Goal: Information Seeking & Learning: Learn about a topic

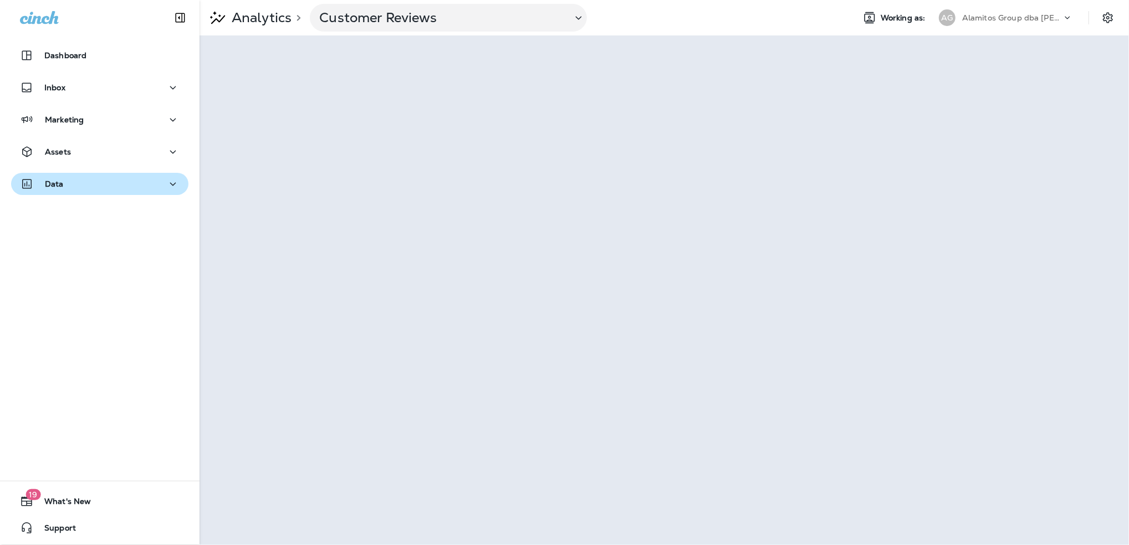
click at [68, 187] on div "Data" at bounding box center [100, 184] width 160 height 14
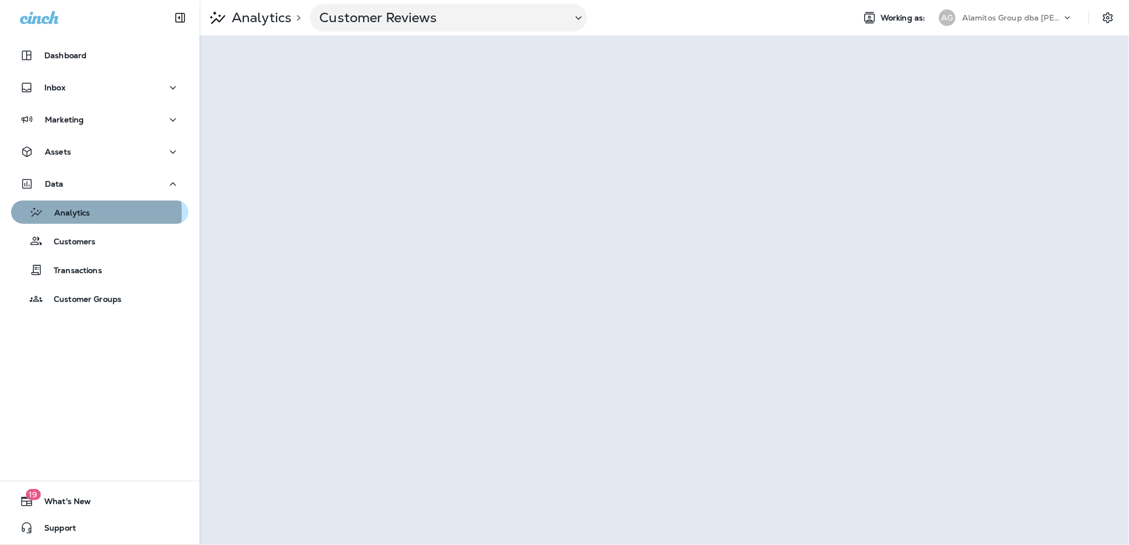
click at [56, 213] on p "Analytics" at bounding box center [66, 213] width 47 height 11
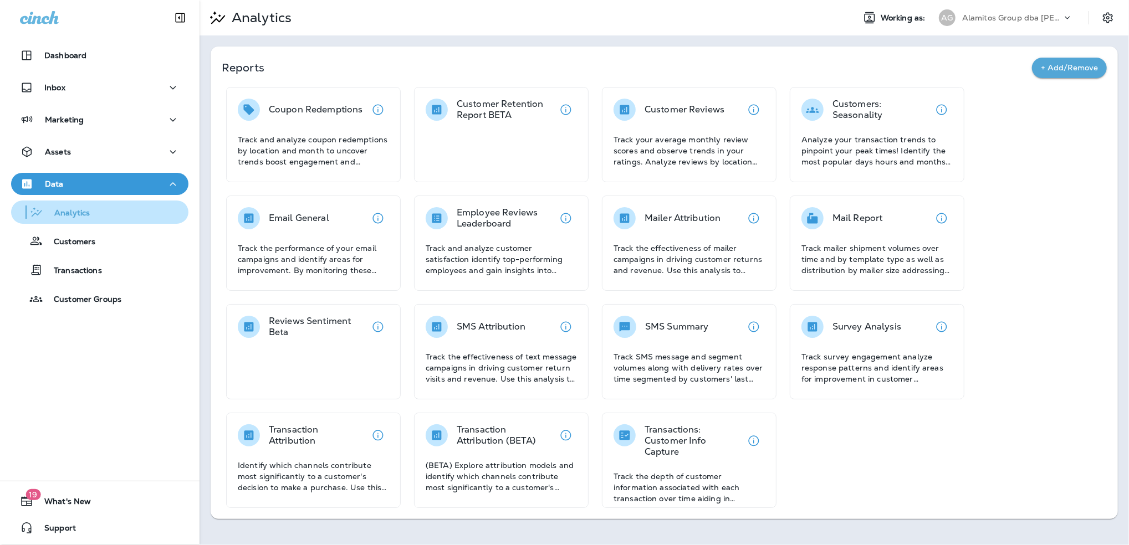
click at [67, 213] on p "Analytics" at bounding box center [66, 213] width 47 height 11
click at [63, 210] on p "Analytics" at bounding box center [66, 213] width 47 height 11
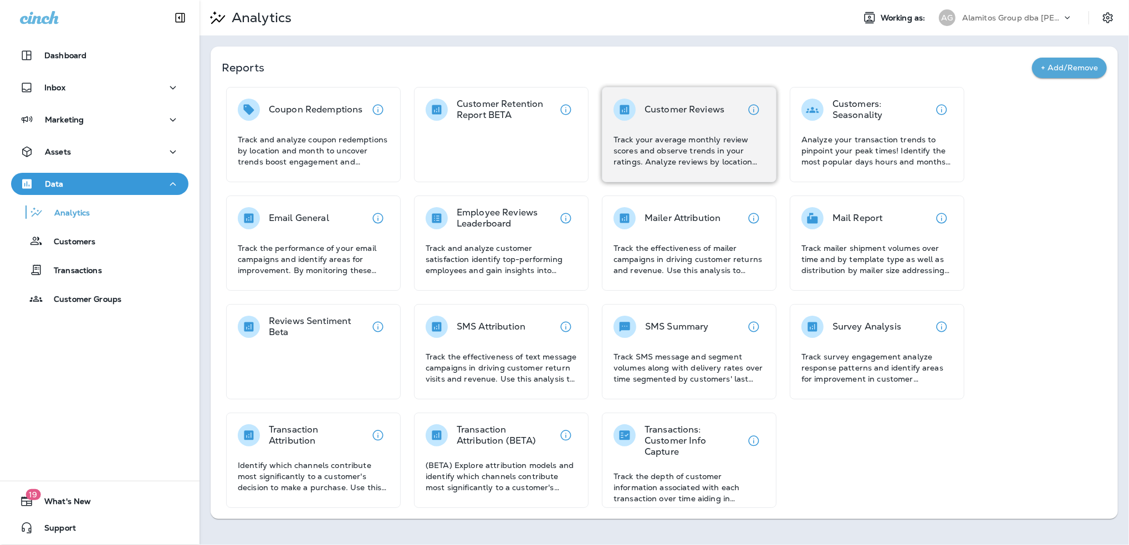
click at [711, 123] on div "Customer Reviews Track your average monthly review scores and observe trends in…" at bounding box center [688, 133] width 151 height 69
